Goal: Task Accomplishment & Management: Manage account settings

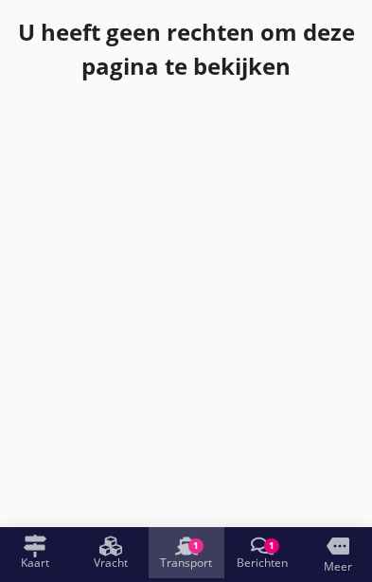
click at [198, 557] on span "Transport" at bounding box center [186, 562] width 52 height 11
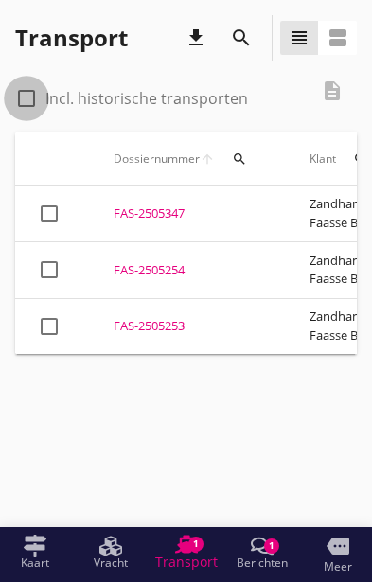
click at [38, 92] on div at bounding box center [26, 98] width 32 height 32
checkbox input "true"
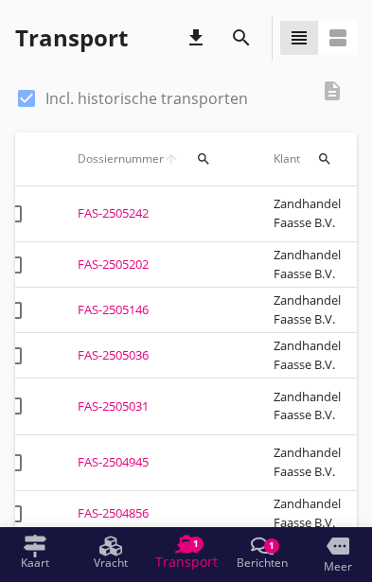
scroll to position [0, 26]
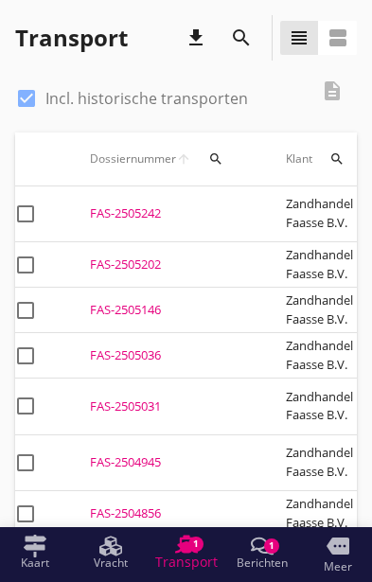
click at [128, 204] on div "FAS-2505242" at bounding box center [165, 213] width 150 height 19
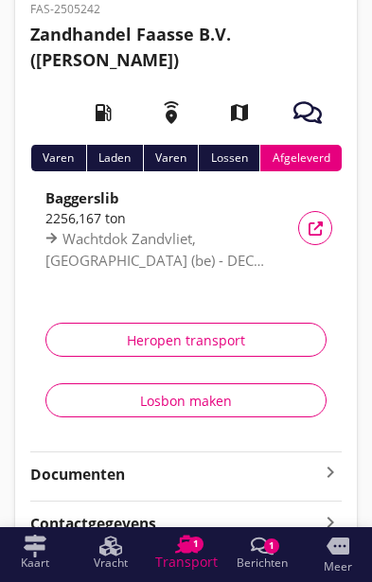
scroll to position [107, 0]
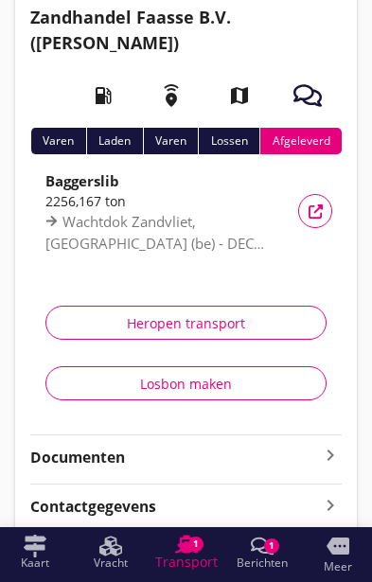
click at [331, 454] on icon "keyboard_arrow_right" at bounding box center [330, 455] width 23 height 23
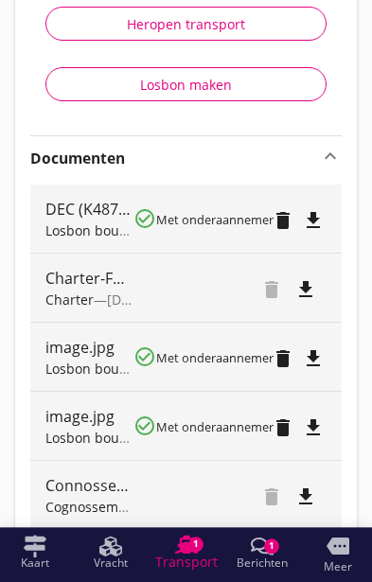
click at [289, 557] on div "Voeg bestand toe" at bounding box center [276, 557] width 99 height 19
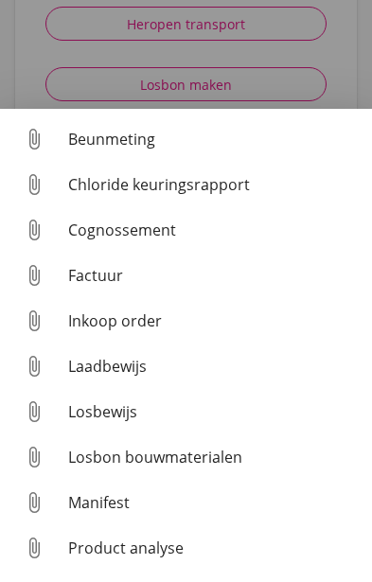
click at [207, 468] on div "Losbon bouwmaterialen" at bounding box center [212, 457] width 288 height 23
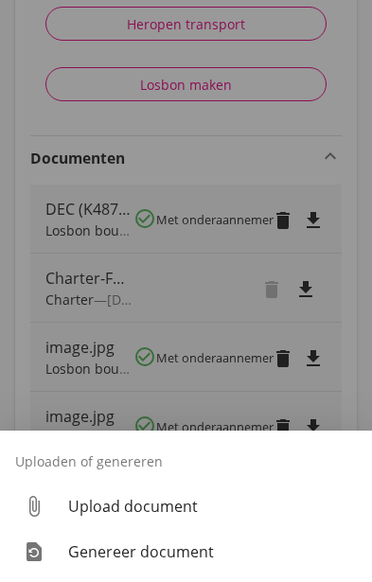
click at [171, 517] on div "Upload document" at bounding box center [212, 506] width 288 height 23
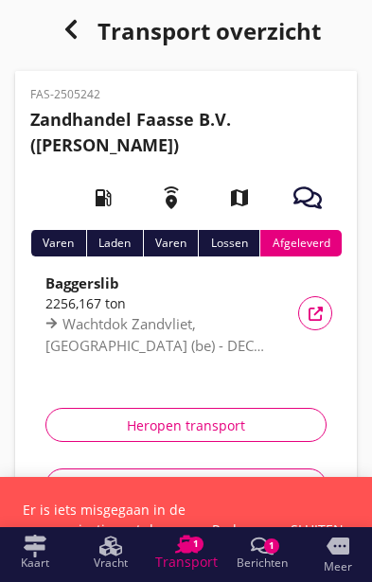
scroll to position [0, 0]
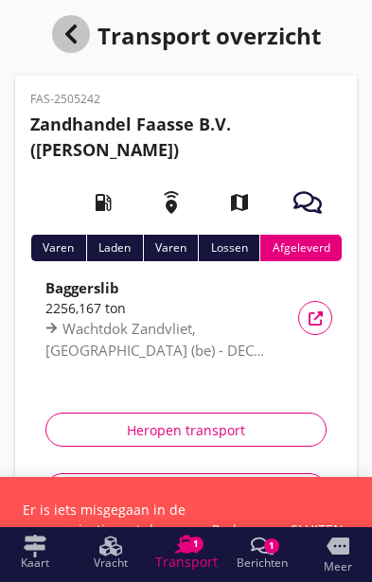
click at [69, 31] on use "button" at bounding box center [69, 34] width 11 height 19
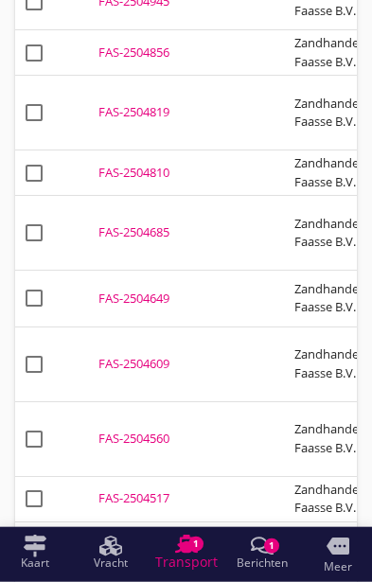
scroll to position [478, 0]
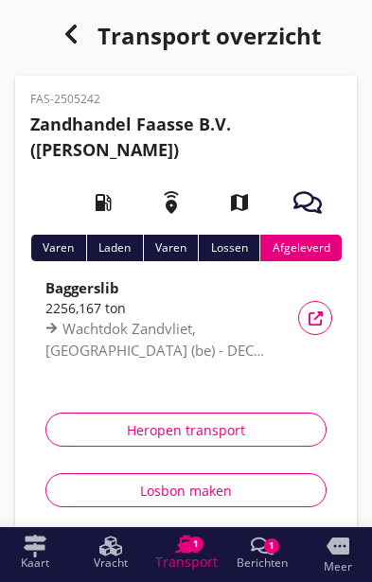
click at [70, 49] on div "button" at bounding box center [71, 34] width 38 height 38
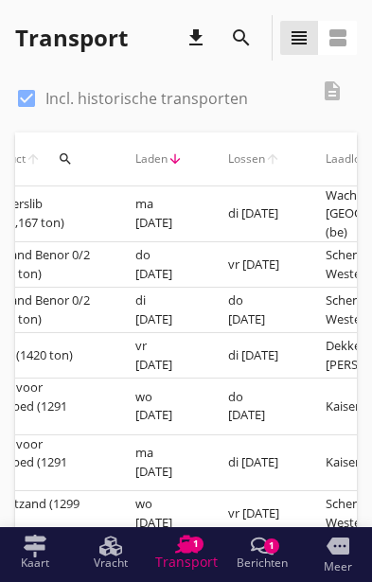
scroll to position [0, 446]
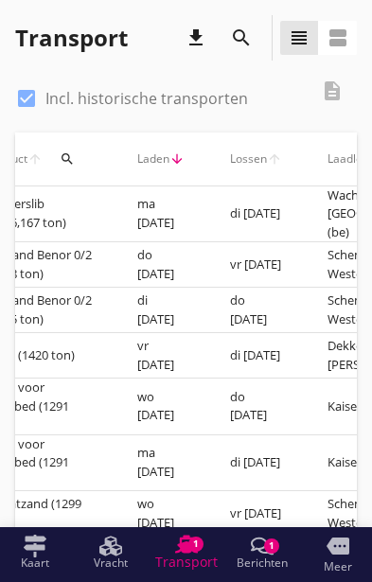
click at [29, 93] on div at bounding box center [26, 98] width 32 height 32
checkbox input "false"
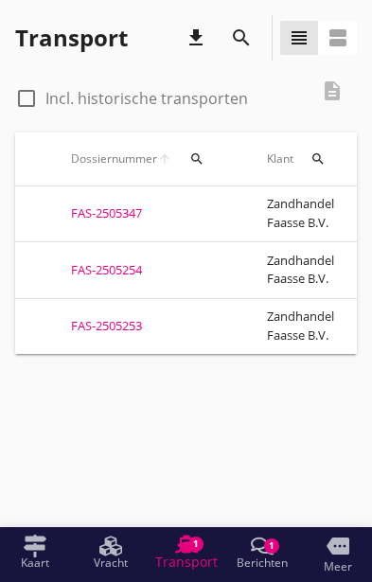
scroll to position [0, 39]
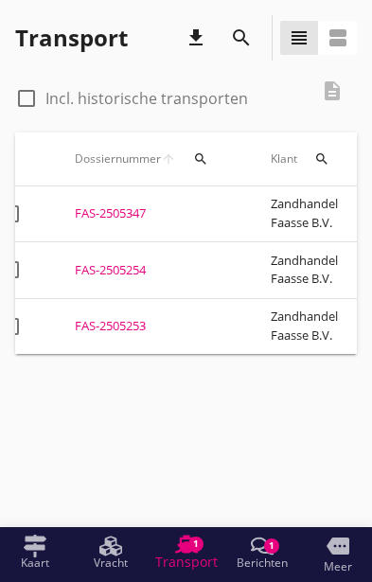
click at [114, 317] on div "FAS-2505253" at bounding box center [150, 326] width 150 height 19
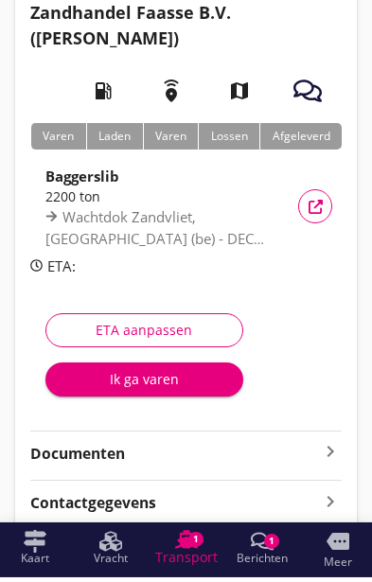
scroll to position [107, 0]
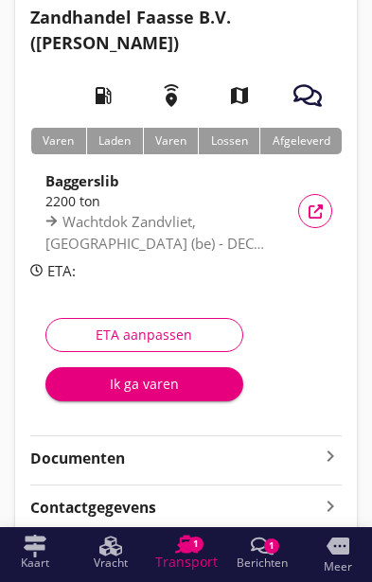
click at [332, 449] on icon "keyboard_arrow_right" at bounding box center [330, 456] width 23 height 23
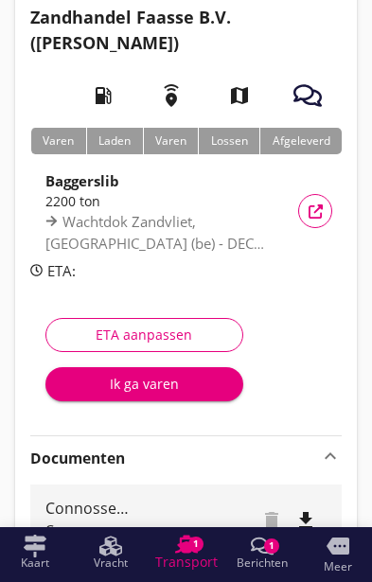
click at [293, 572] on div "Voeg bestand toe" at bounding box center [276, 579] width 99 height 19
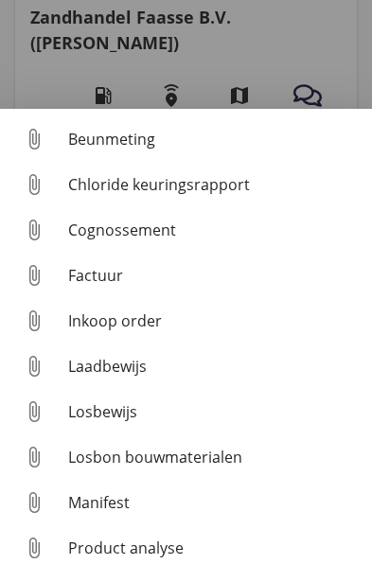
click at [220, 468] on div "Losbon bouwmaterialen" at bounding box center [212, 457] width 288 height 23
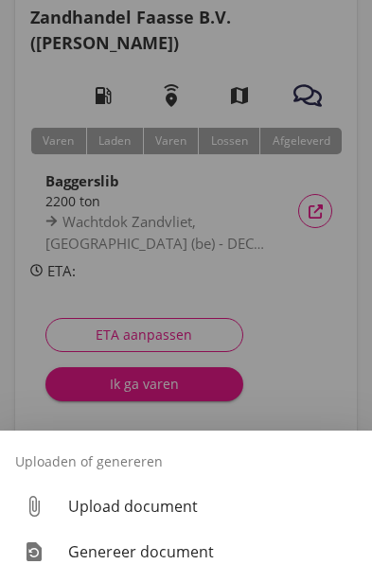
click at [182, 517] on div "Upload document" at bounding box center [212, 506] width 288 height 23
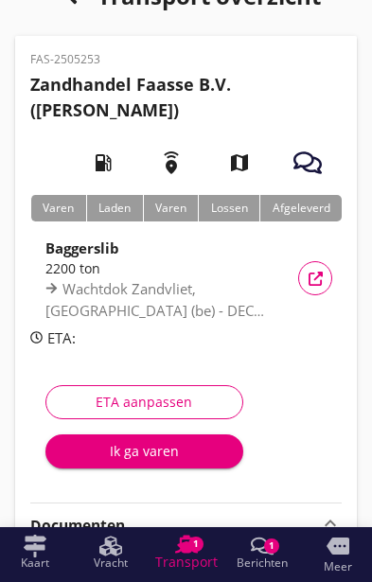
scroll to position [0, 0]
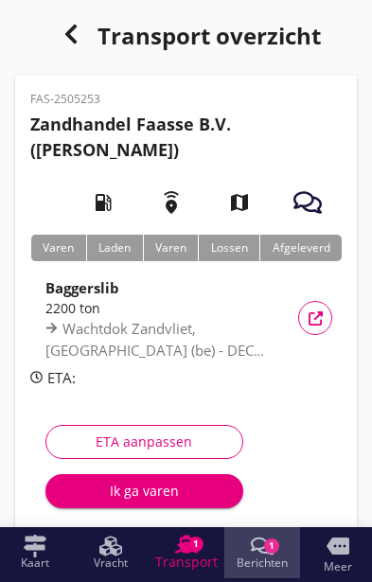
click at [276, 553] on div "Berichten Berichten 1" at bounding box center [262, 551] width 53 height 34
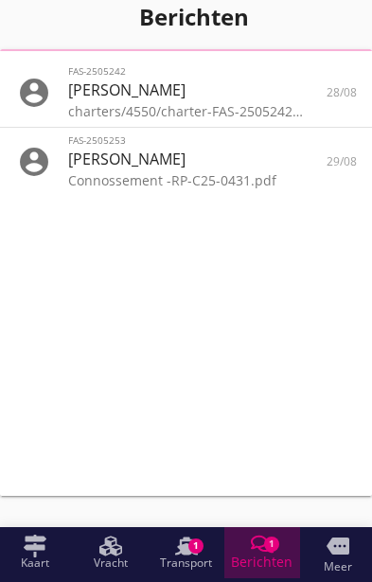
click at [284, 560] on span "Berichten" at bounding box center [261, 561] width 61 height 13
